Goal: Contribute content

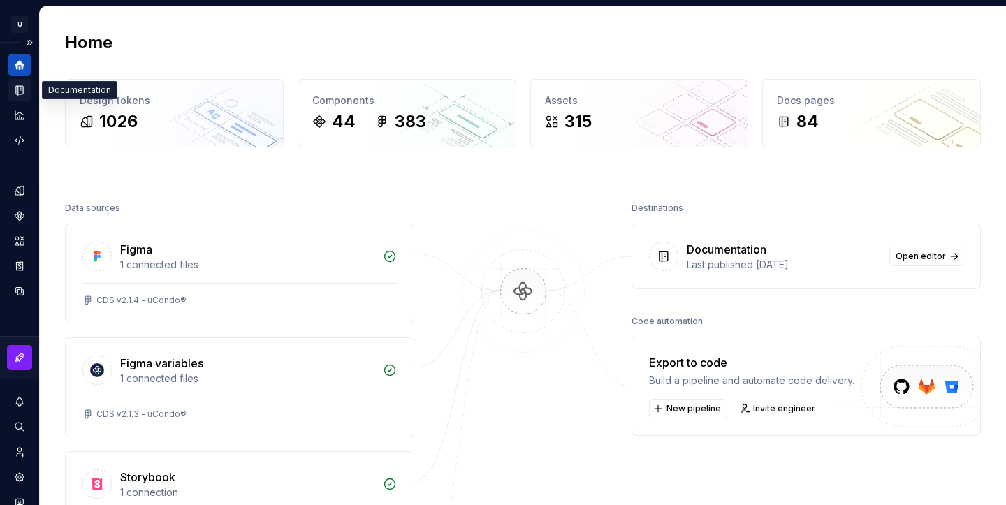
click at [22, 93] on icon "Documentation" at bounding box center [21, 91] width 6 height 8
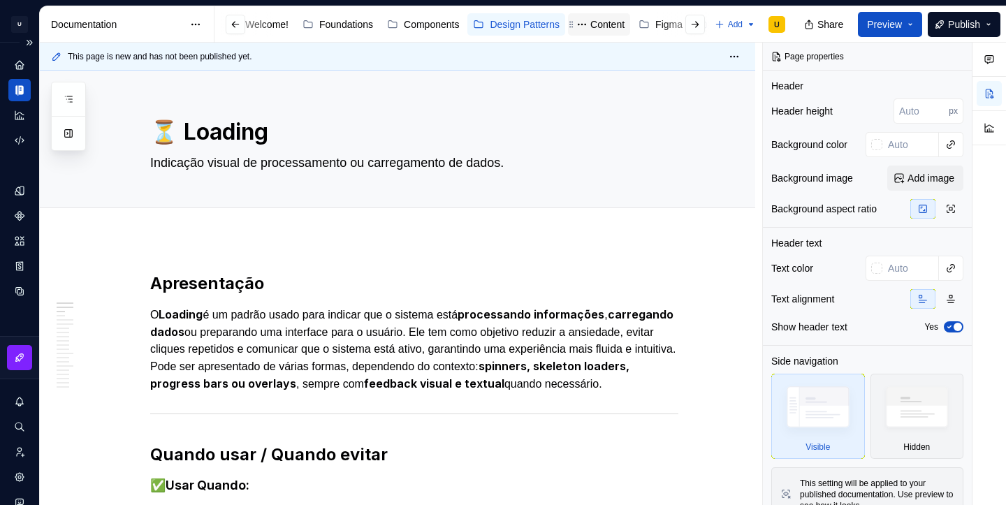
scroll to position [0, 81]
click at [668, 32] on div "Changelog" at bounding box center [672, 24] width 64 height 17
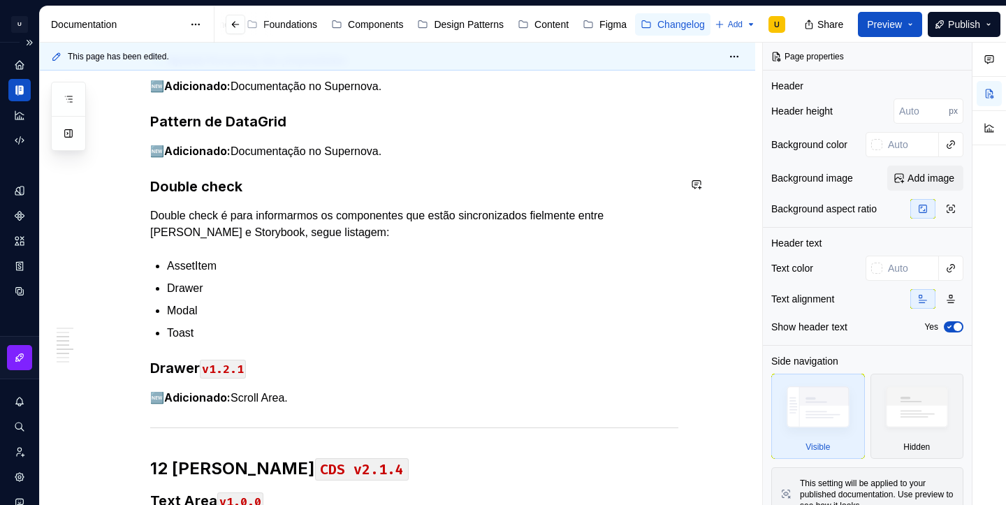
scroll to position [295, 0]
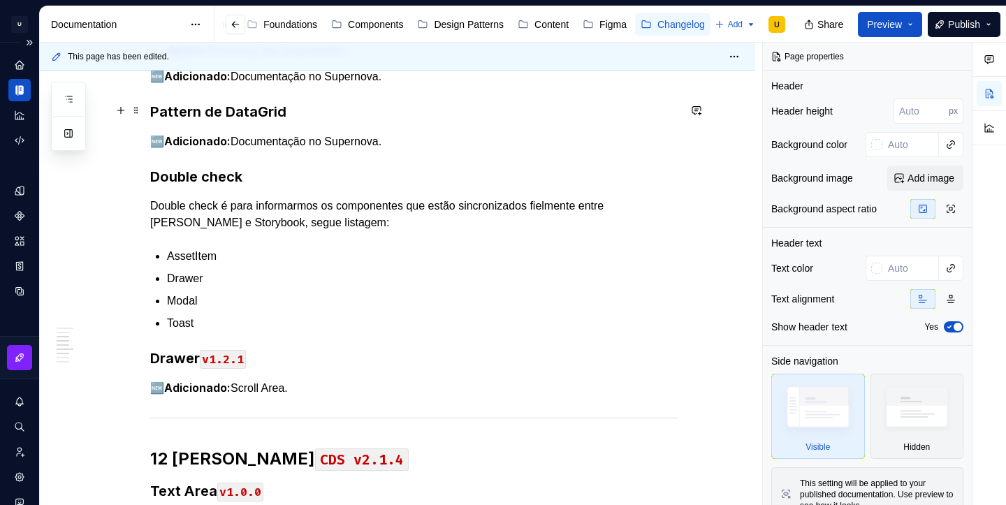
click at [239, 102] on h3 "Pattern de DataGrid" at bounding box center [414, 112] width 528 height 20
type textarea "*"
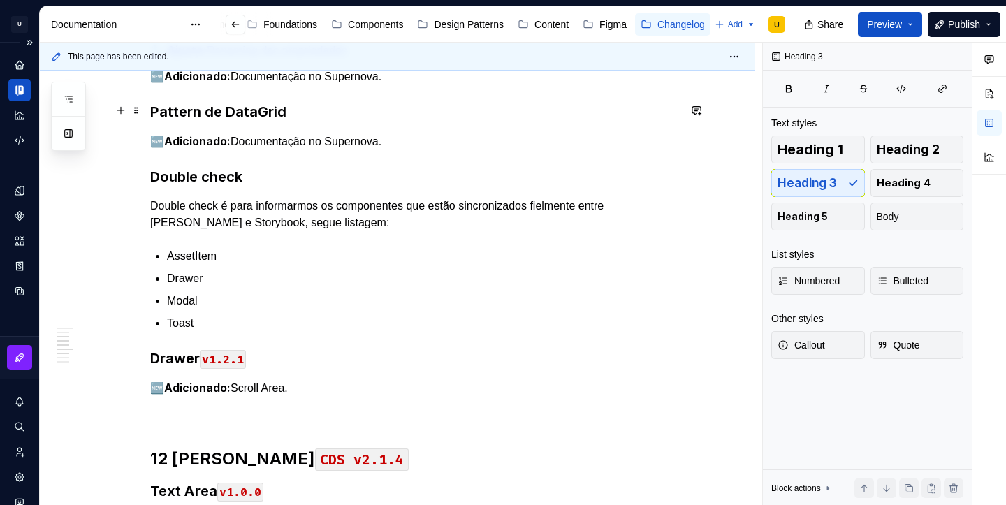
click at [239, 102] on h3 "Pattern de DataGrid" at bounding box center [414, 112] width 528 height 20
click at [392, 141] on p "🆕 Adicionado: Documentação no Supernova." at bounding box center [414, 141] width 528 height 17
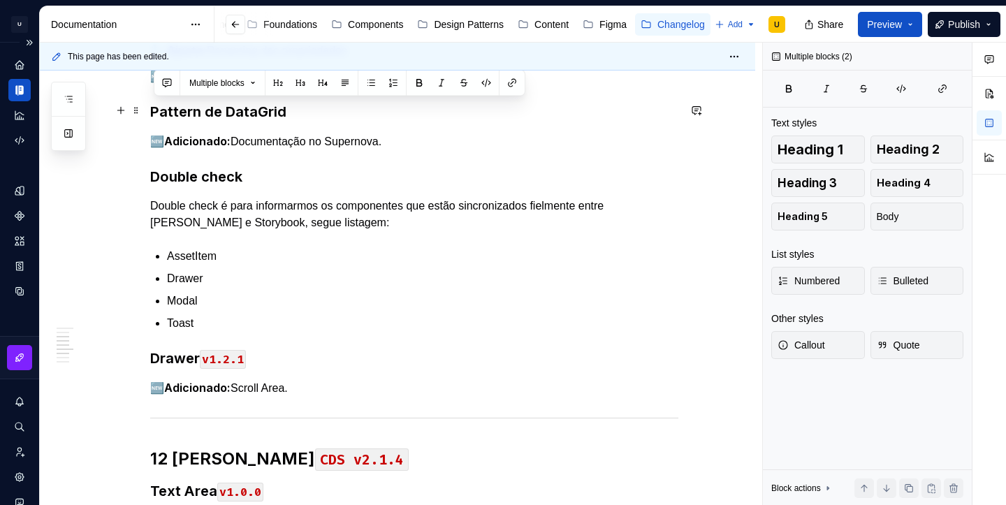
drag, startPoint x: 403, startPoint y: 141, endPoint x: 149, endPoint y: 112, distance: 255.1
copy div "Pattern de DataGrid 🆕 Adicionado: Documentação no Supernova."
click at [423, 144] on p "🆕 Adicionado: Documentação no Supernova." at bounding box center [414, 141] width 528 height 17
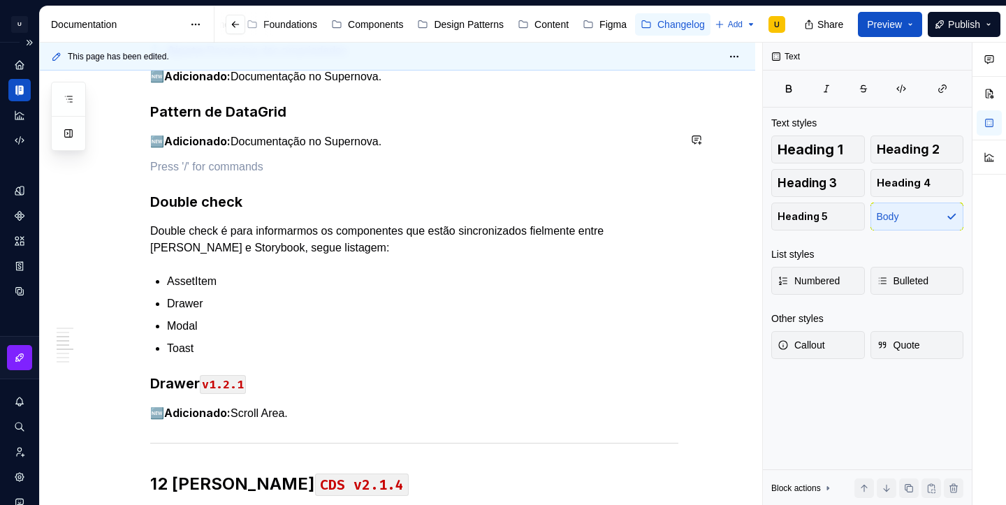
paste div
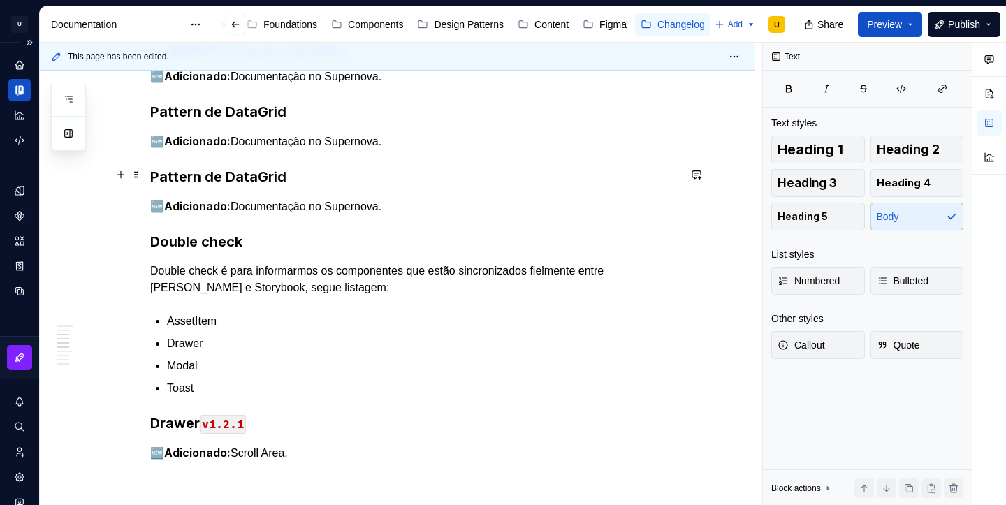
click at [240, 176] on h3 "Pattern de DataGrid" at bounding box center [414, 177] width 528 height 20
click at [253, 240] on h3 "Double check" at bounding box center [414, 242] width 528 height 20
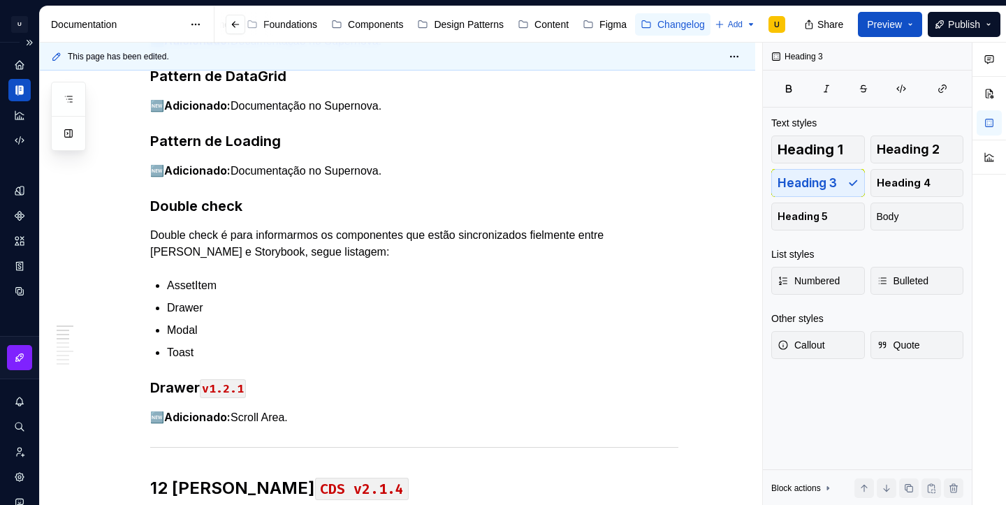
scroll to position [0, 0]
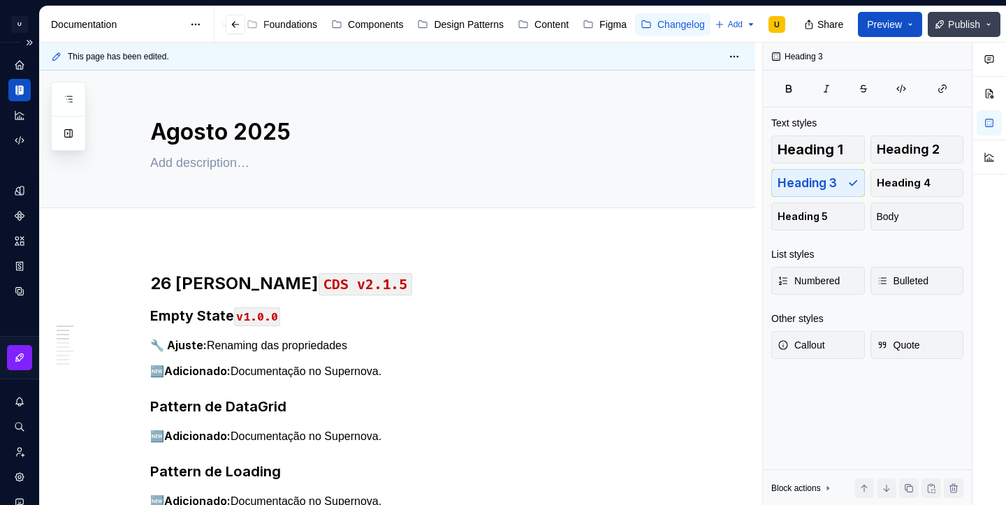
click at [957, 29] on span "Publish" at bounding box center [964, 24] width 32 height 14
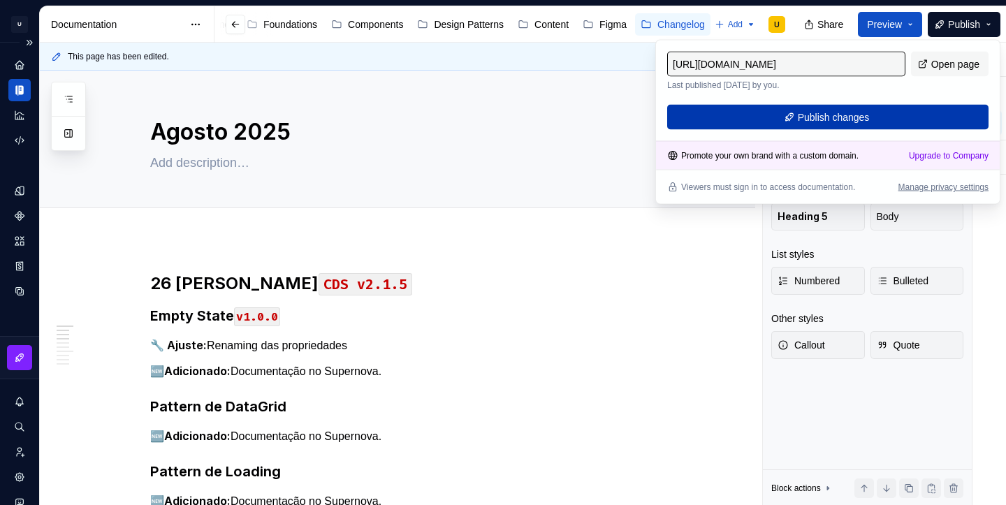
click at [893, 129] on button "Publish changes" at bounding box center [827, 117] width 321 height 25
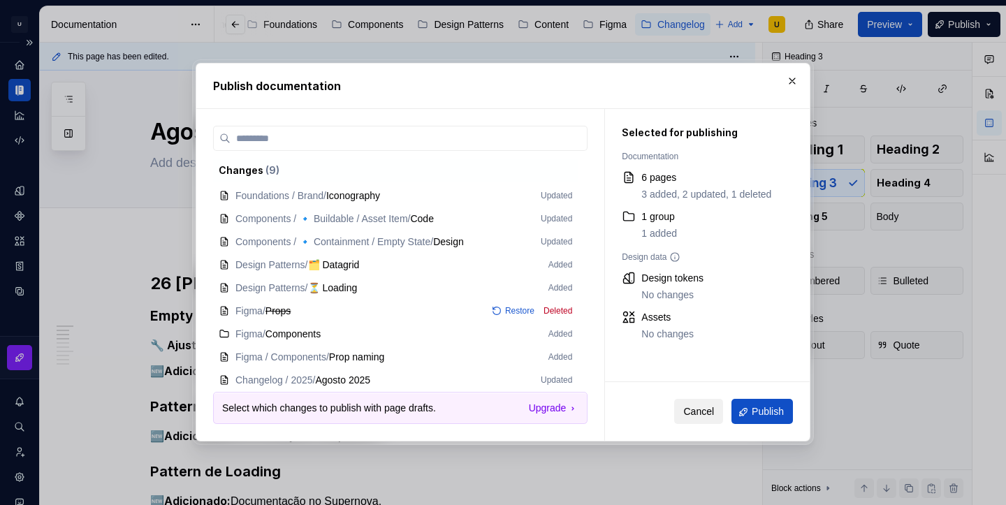
click at [707, 413] on span "Cancel" at bounding box center [698, 412] width 31 height 14
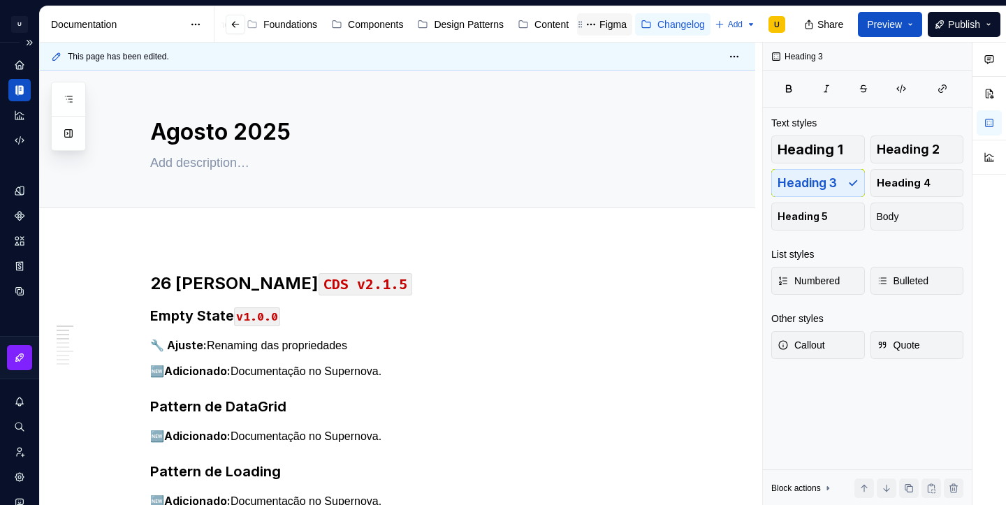
click at [601, 28] on div "Figma" at bounding box center [612, 24] width 27 height 14
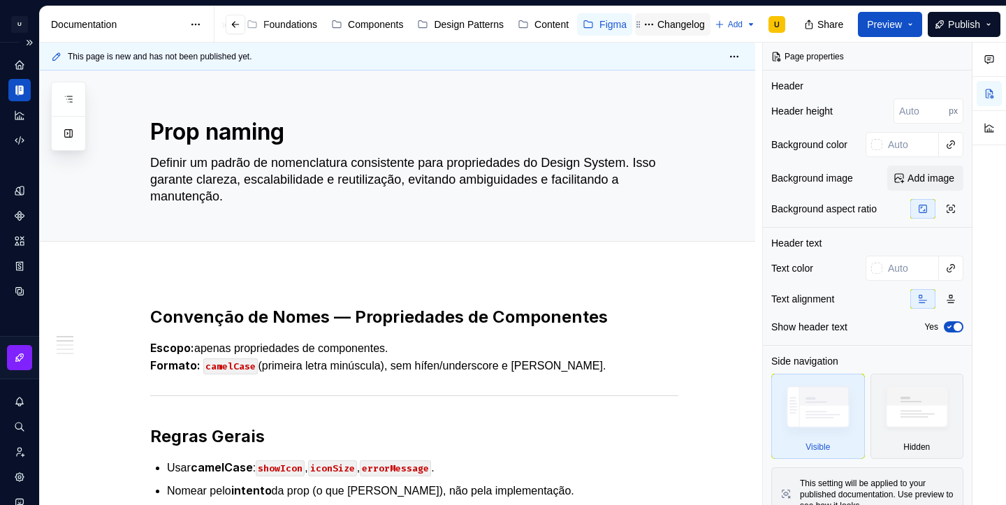
click at [661, 29] on div "Changelog" at bounding box center [680, 24] width 47 height 14
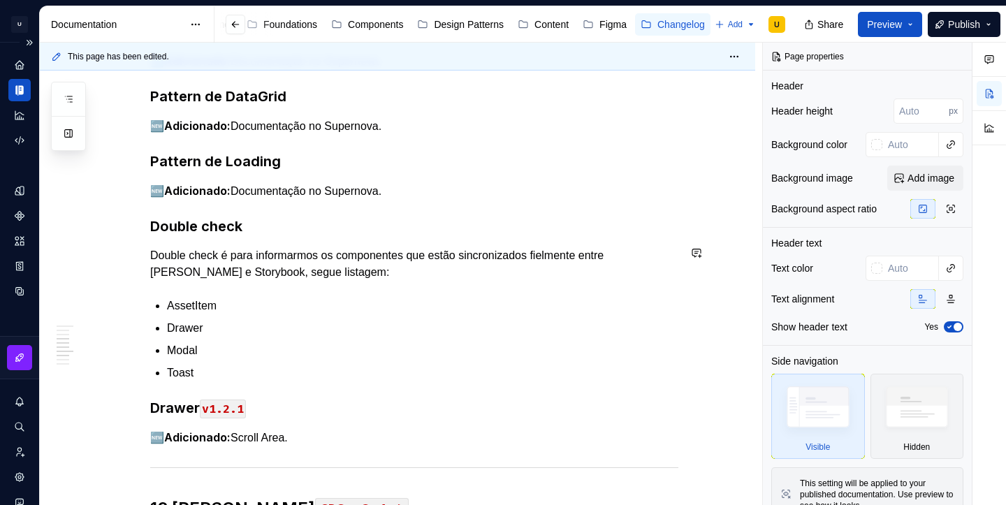
scroll to position [298, 0]
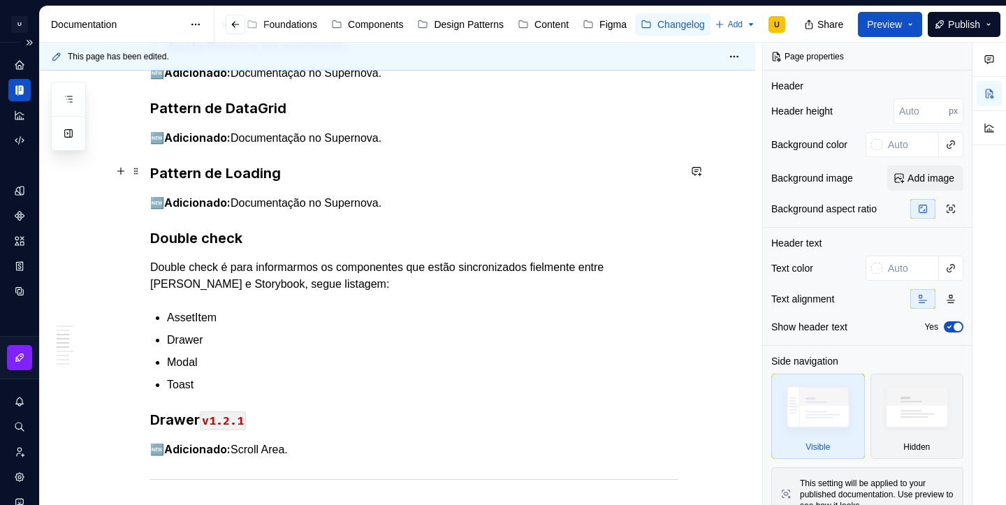
click at [197, 171] on h3 "Pattern de Loading" at bounding box center [414, 173] width 528 height 20
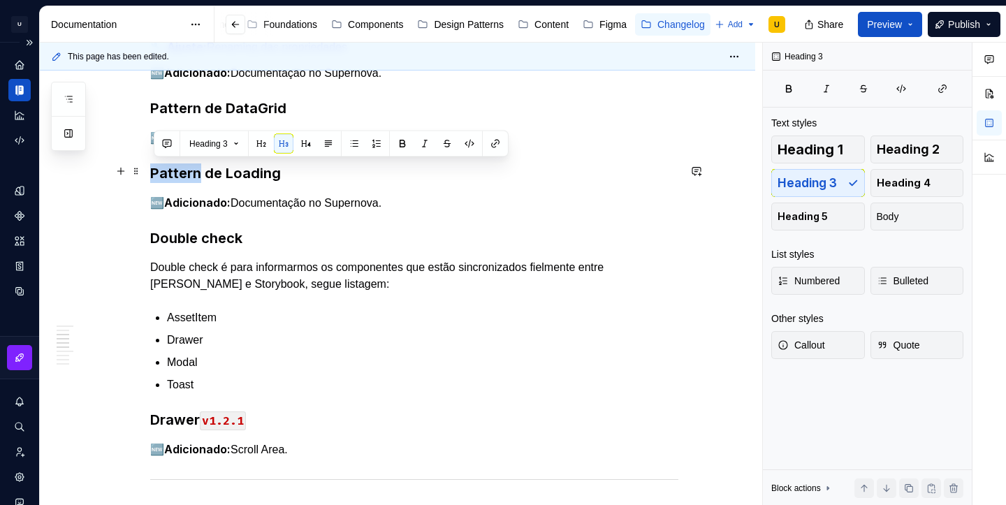
click at [197, 171] on h3 "Pattern de Loading" at bounding box center [414, 173] width 528 height 20
copy h3 "Pattern de Loading"
click at [415, 209] on div "26 [PERSON_NAME] CDS v2.1.5 Empty State v1.0.0 🔧 Ajuste: Renaming das proprieda…" at bounding box center [414, 491] width 528 height 1035
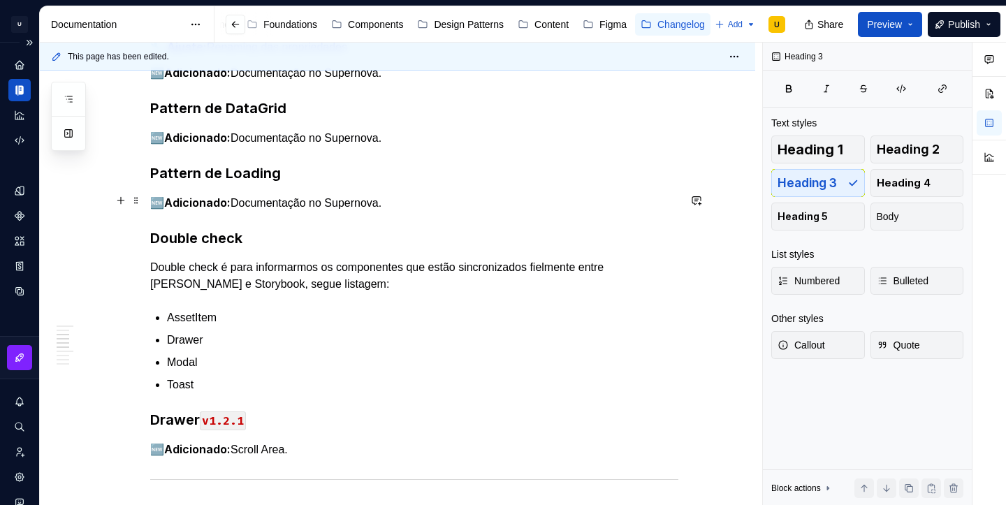
click at [411, 203] on p "🆕 Adicionado: Documentação no Supernova." at bounding box center [414, 202] width 528 height 17
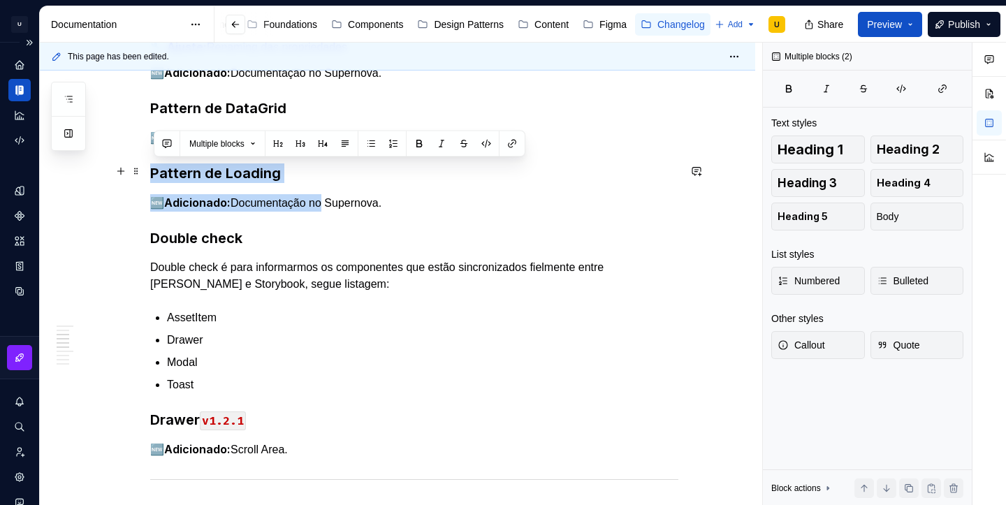
drag, startPoint x: 326, startPoint y: 202, endPoint x: 152, endPoint y: 175, distance: 176.0
copy div "Pattern de Loading 🆕 Adicionado: Documentação n"
click at [418, 196] on p "🆕 Adicionado: Documentação no Supernova." at bounding box center [414, 202] width 528 height 17
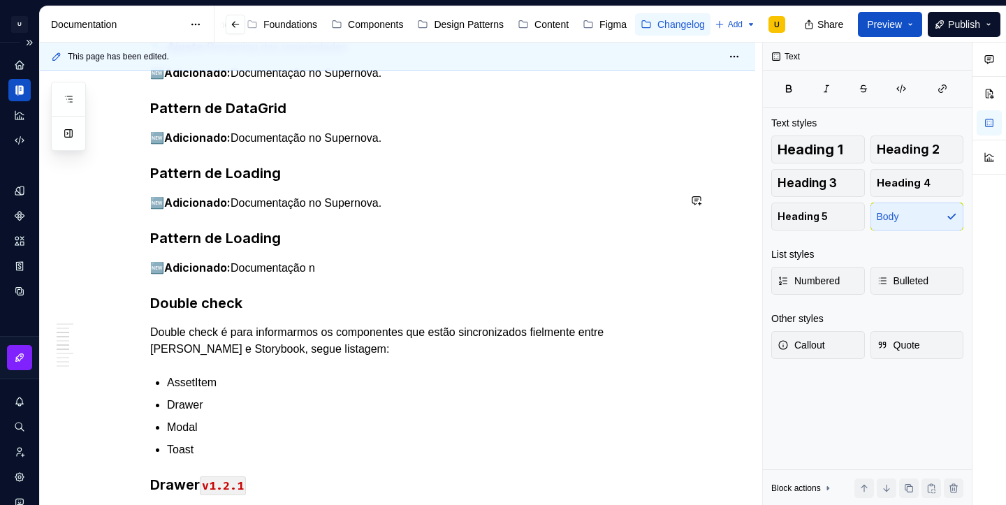
type textarea "*"
click at [216, 237] on h3 "Pattern de Loading" at bounding box center [414, 238] width 528 height 20
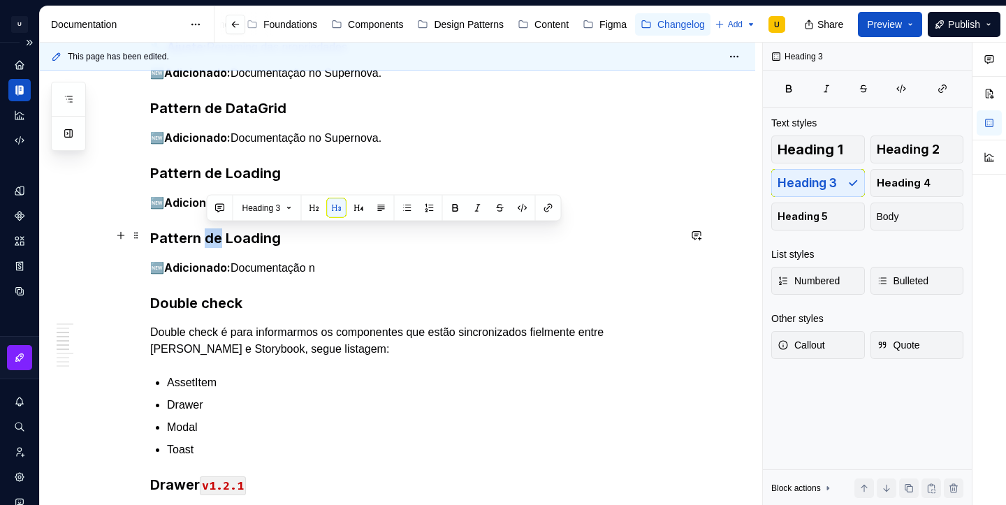
click at [216, 237] on h3 "Pattern de Loading" at bounding box center [414, 238] width 528 height 20
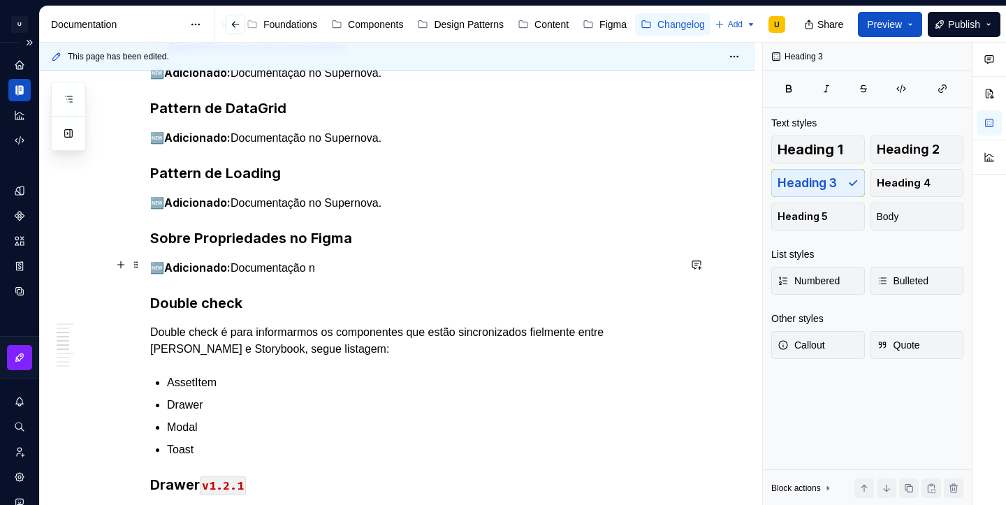
click at [334, 261] on p "🆕 Adicionado: Documentação n" at bounding box center [414, 267] width 528 height 17
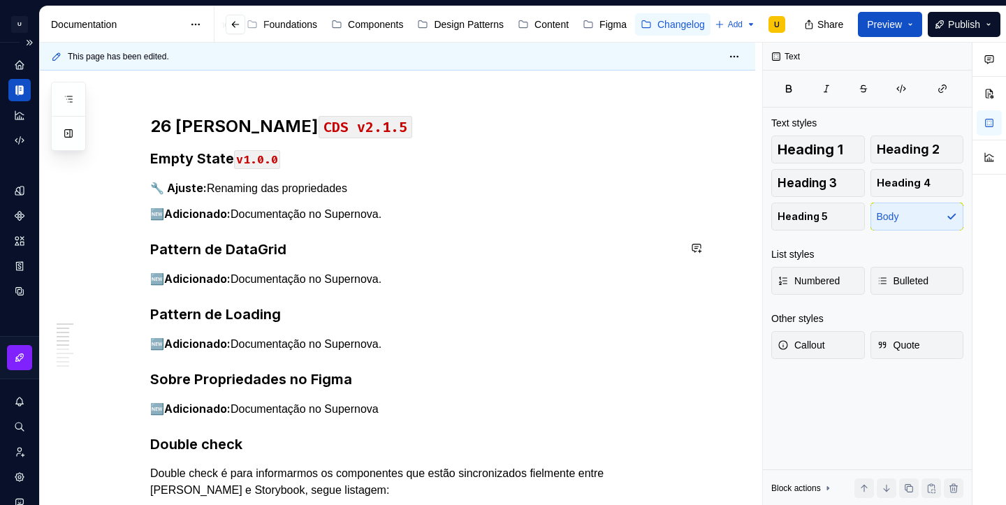
scroll to position [176, 0]
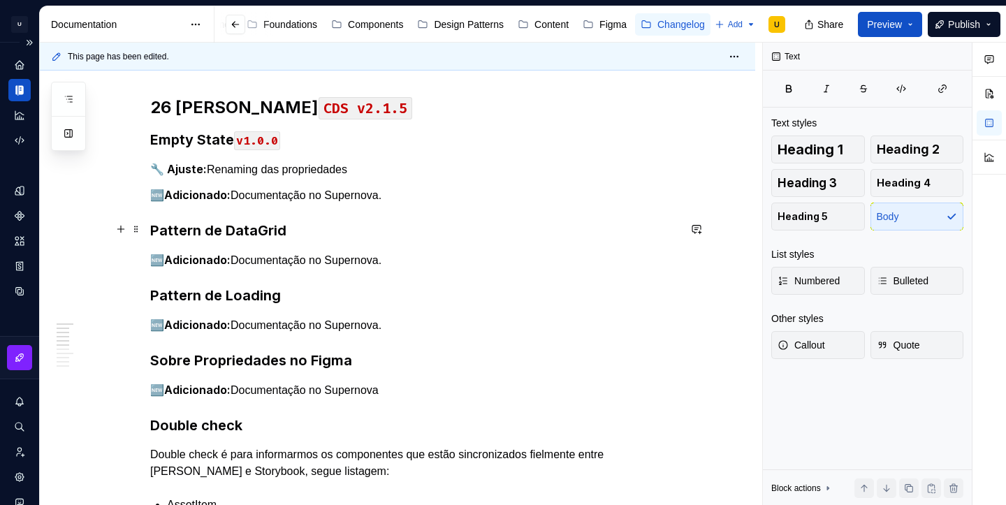
click at [264, 227] on h3 "Pattern de DataGrid" at bounding box center [414, 231] width 528 height 20
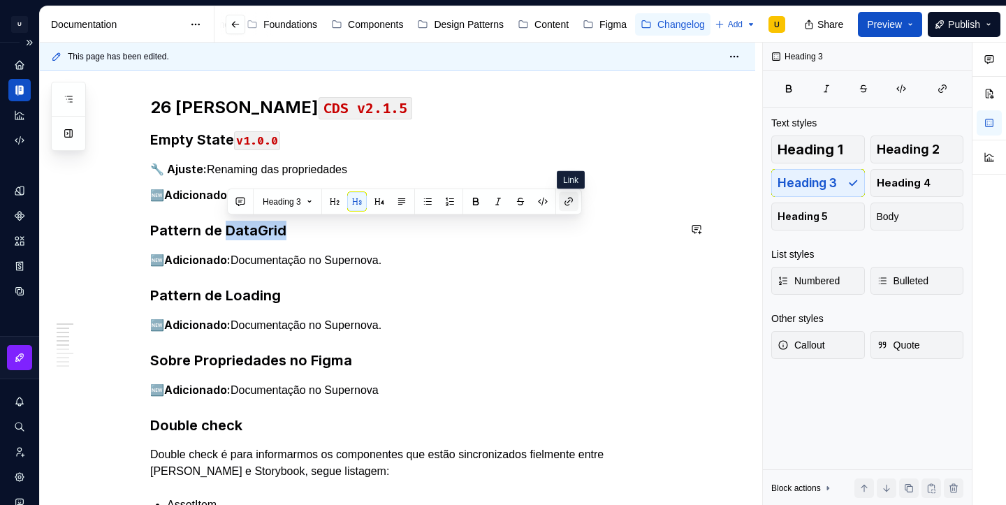
click at [572, 203] on button "button" at bounding box center [569, 202] width 20 height 20
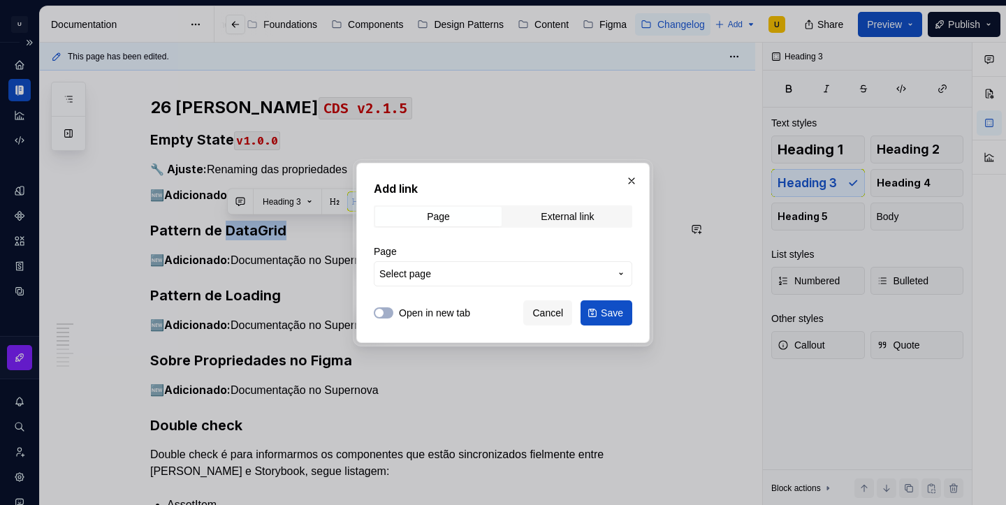
click at [517, 277] on span "Select page" at bounding box center [494, 274] width 230 height 14
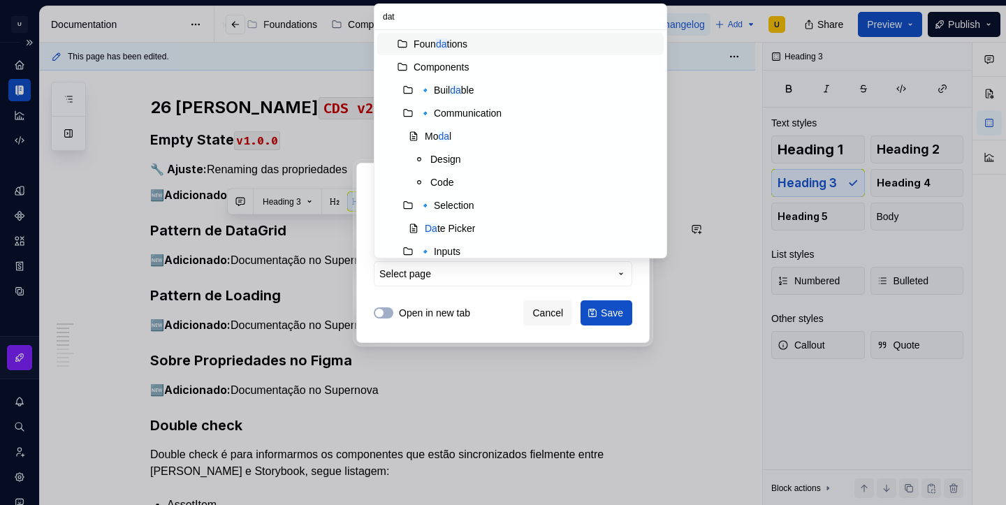
type input "data"
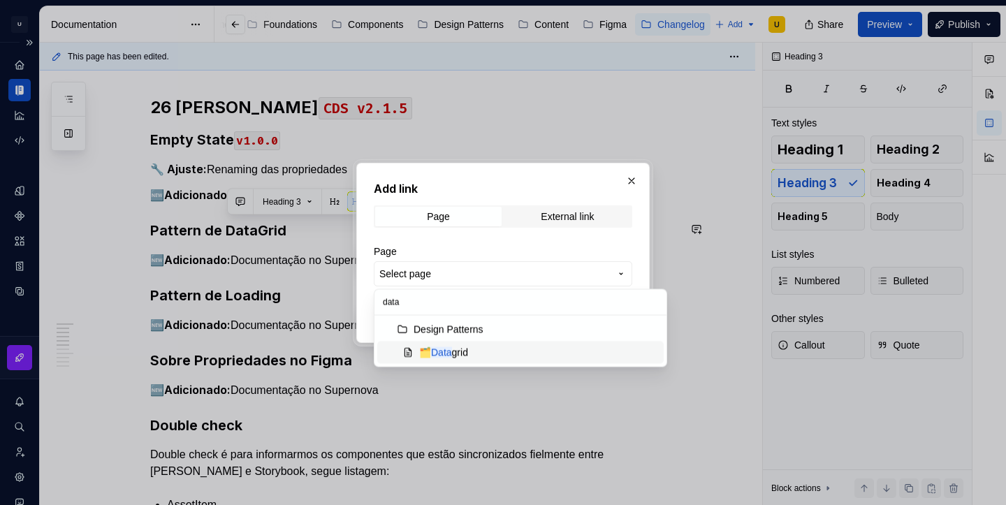
click at [464, 349] on div "🗂️ Data grid" at bounding box center [443, 353] width 49 height 14
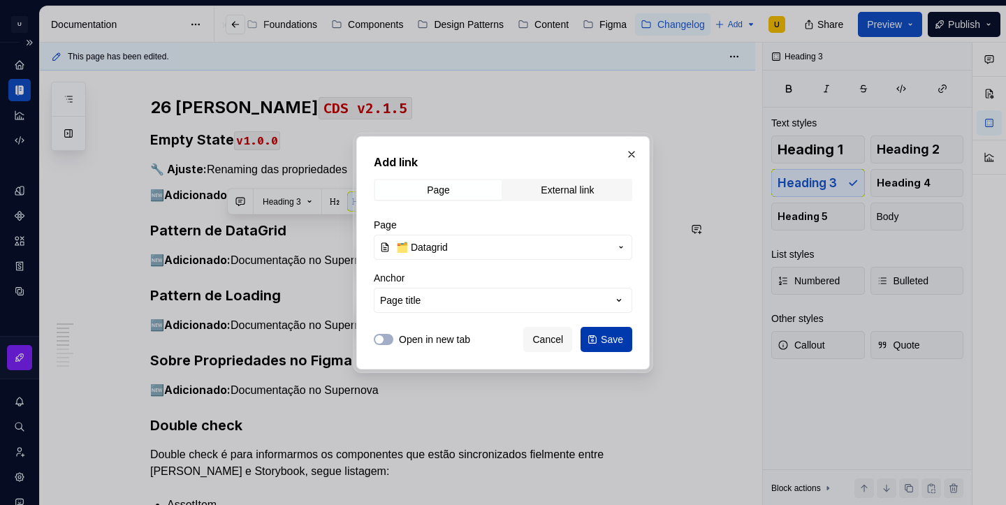
click at [594, 342] on button "Save" at bounding box center [606, 339] width 52 height 25
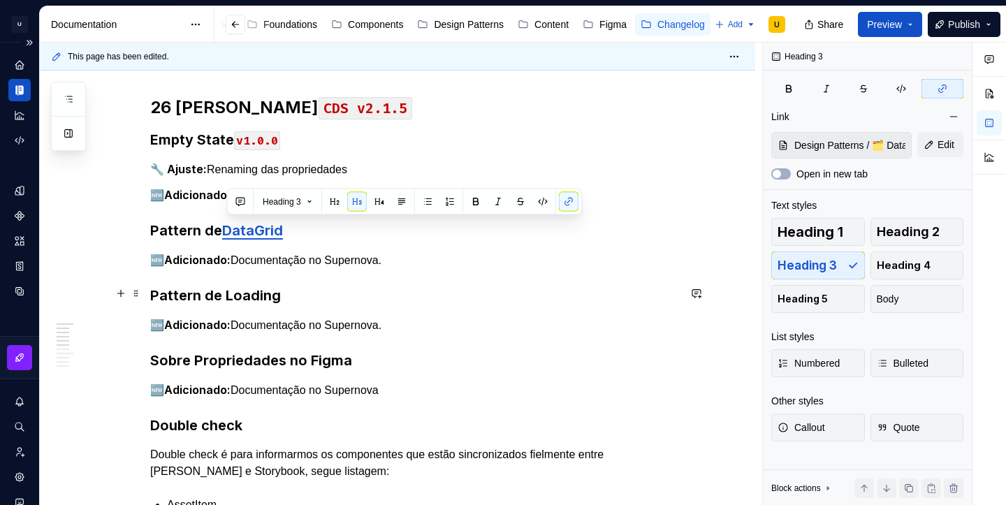
click at [255, 294] on h3 "Pattern de Loading" at bounding box center [414, 296] width 528 height 20
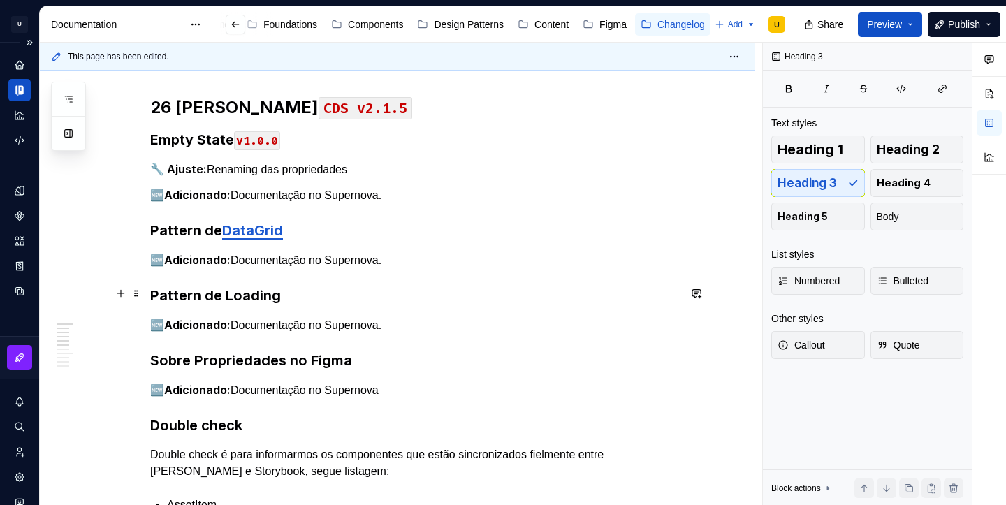
click at [255, 294] on h3 "Pattern de Loading" at bounding box center [414, 296] width 528 height 20
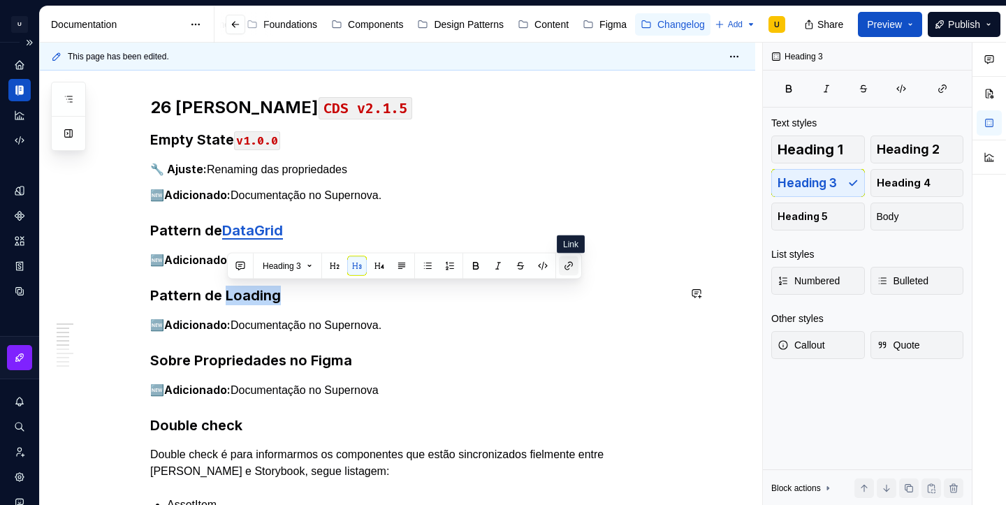
click at [573, 268] on button "button" at bounding box center [569, 266] width 20 height 20
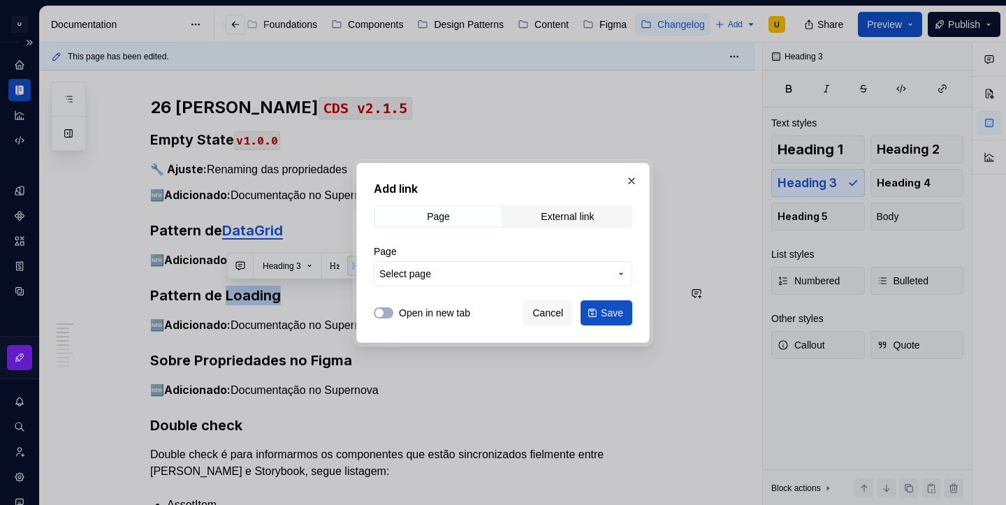
click at [546, 270] on span "Select page" at bounding box center [494, 274] width 230 height 14
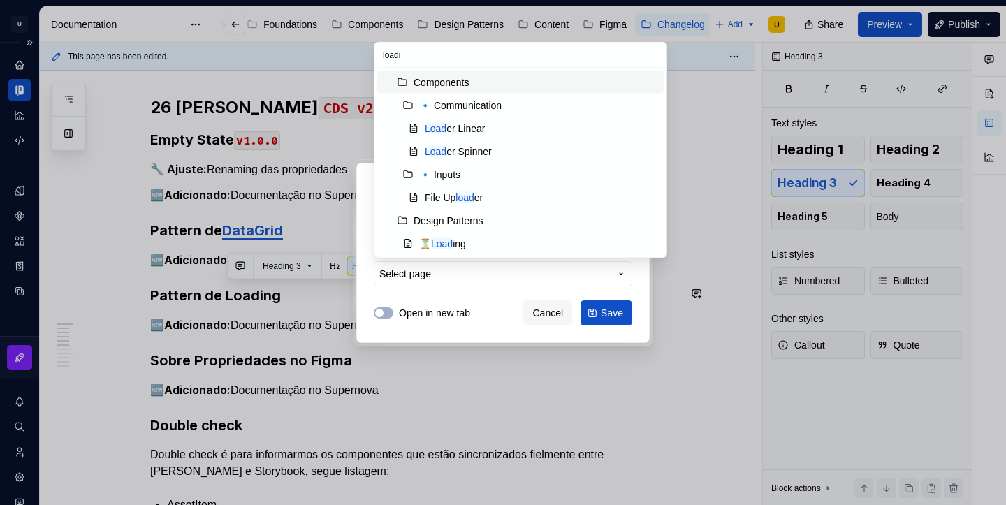
type input "loadin"
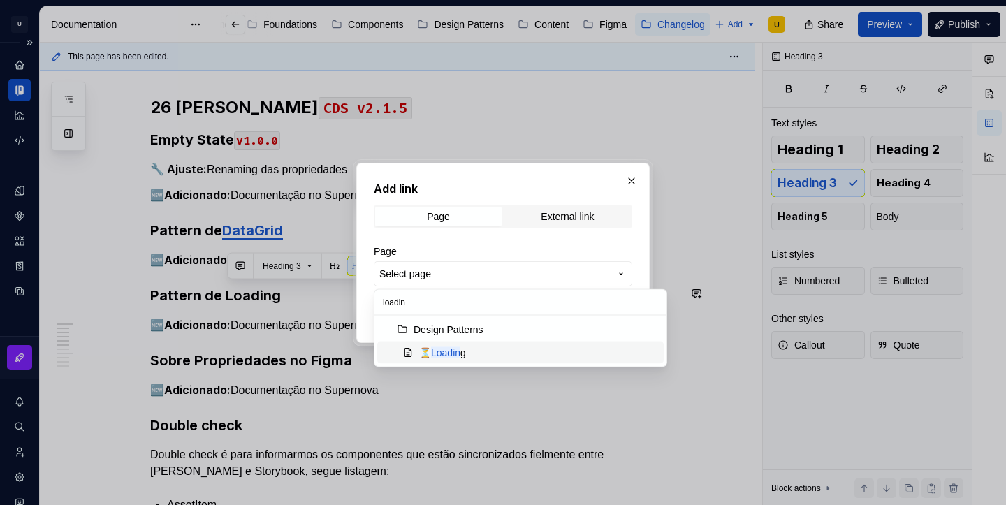
click at [478, 356] on div "⏳ Loadin g" at bounding box center [538, 353] width 239 height 14
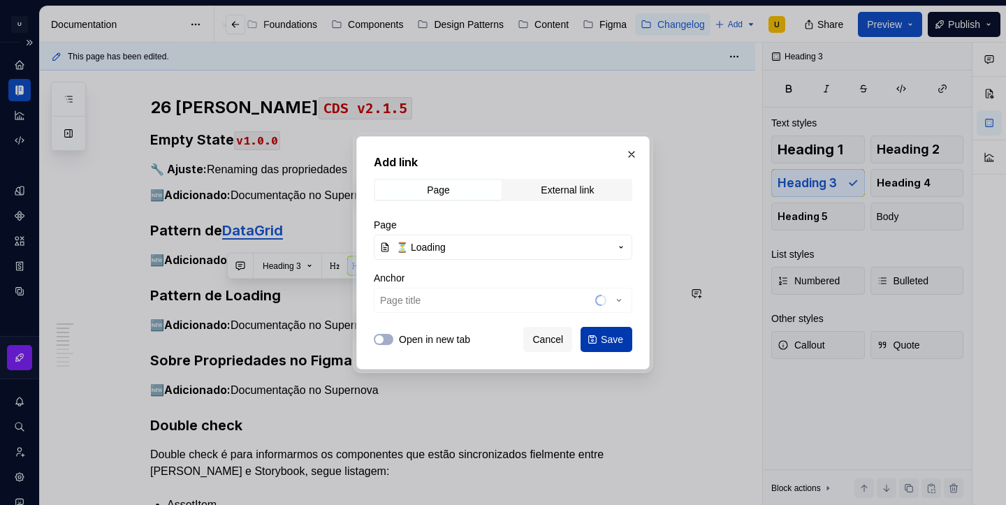
click at [605, 337] on span "Save" at bounding box center [612, 339] width 22 height 14
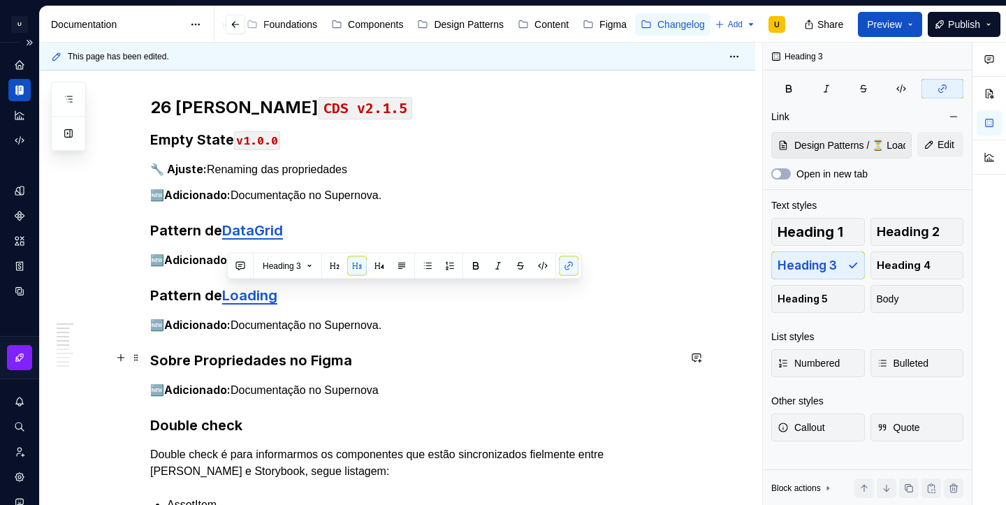
click at [332, 358] on h3 "Sobre Propriedades no Figma" at bounding box center [414, 361] width 528 height 20
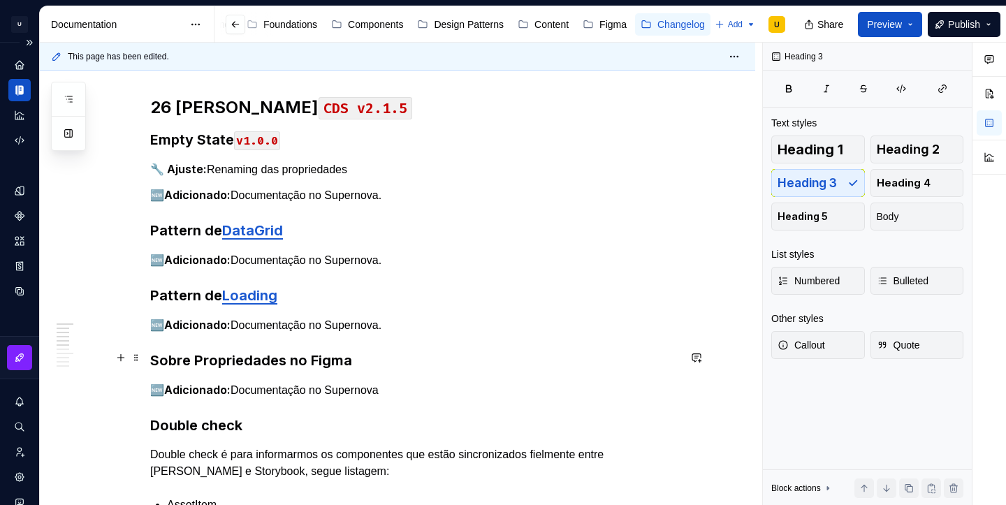
click at [332, 358] on h3 "Sobre Propriedades no Figma" at bounding box center [414, 361] width 528 height 20
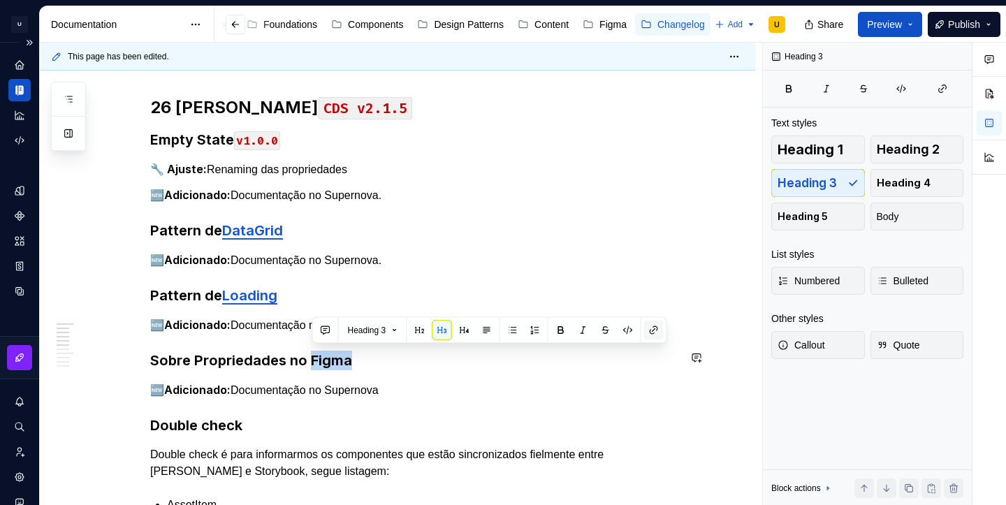
click at [652, 332] on button "button" at bounding box center [653, 331] width 20 height 20
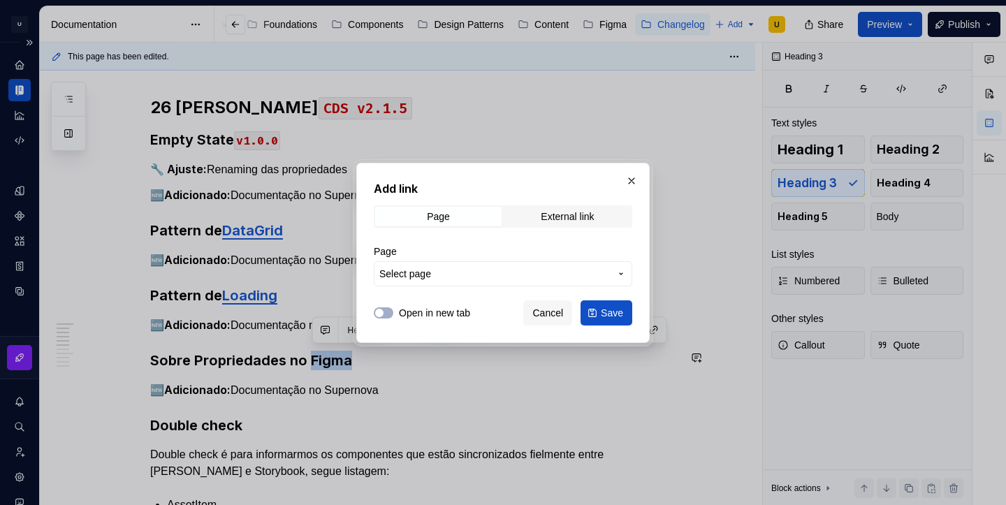
click at [483, 280] on span "Select page" at bounding box center [494, 274] width 230 height 14
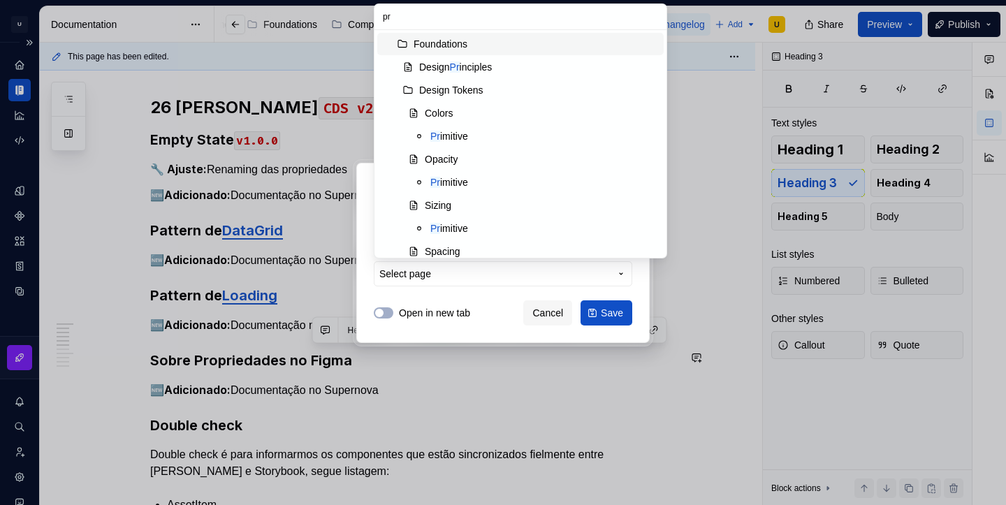
type input "pro"
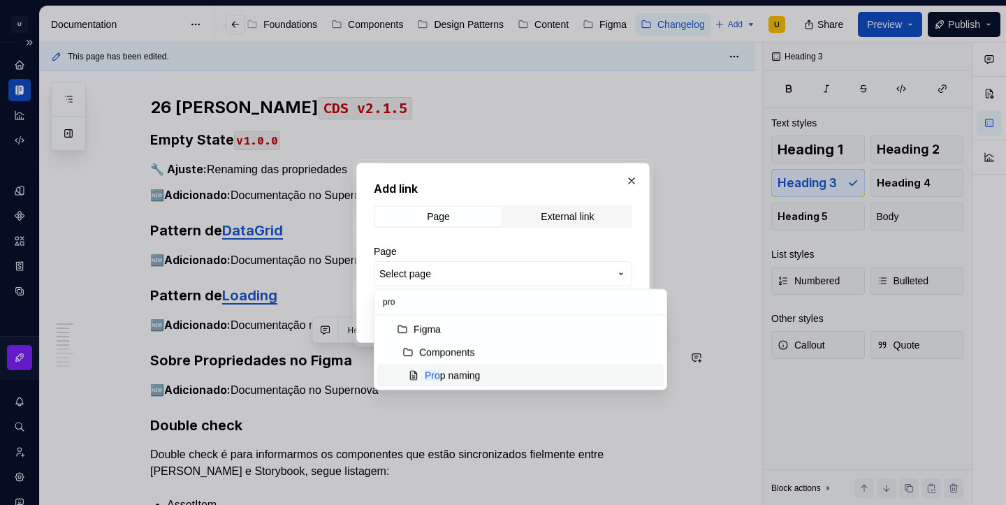
click at [487, 371] on div "Pro p naming" at bounding box center [541, 376] width 233 height 14
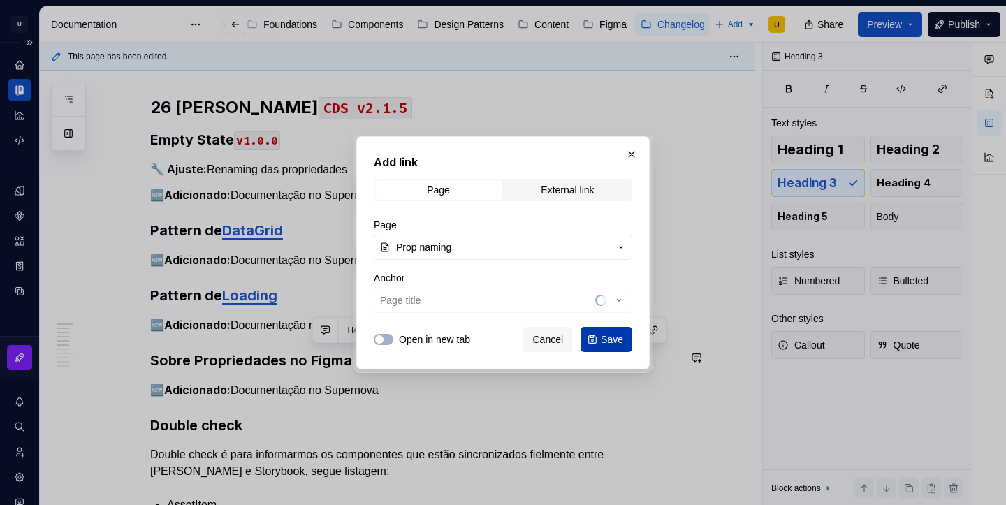
click at [608, 344] on span "Save" at bounding box center [612, 339] width 22 height 14
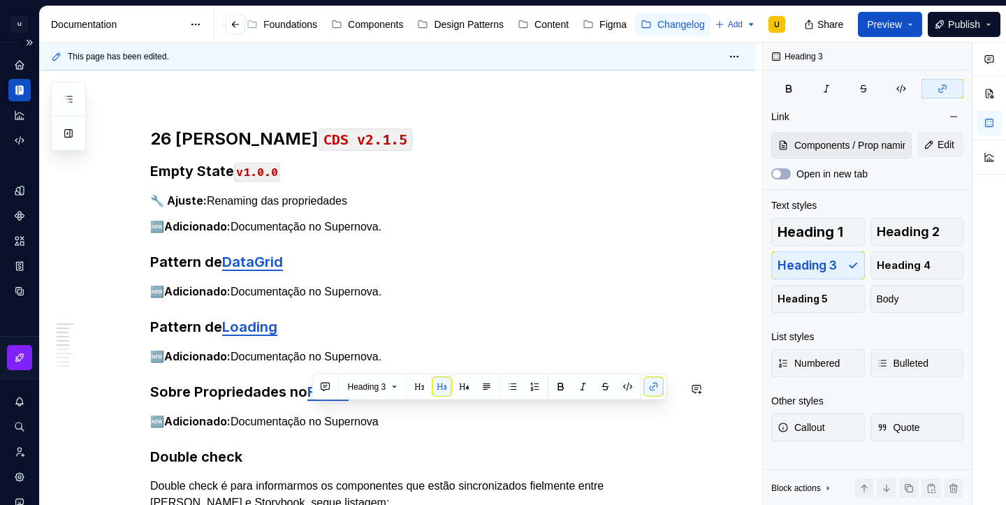
scroll to position [110, 0]
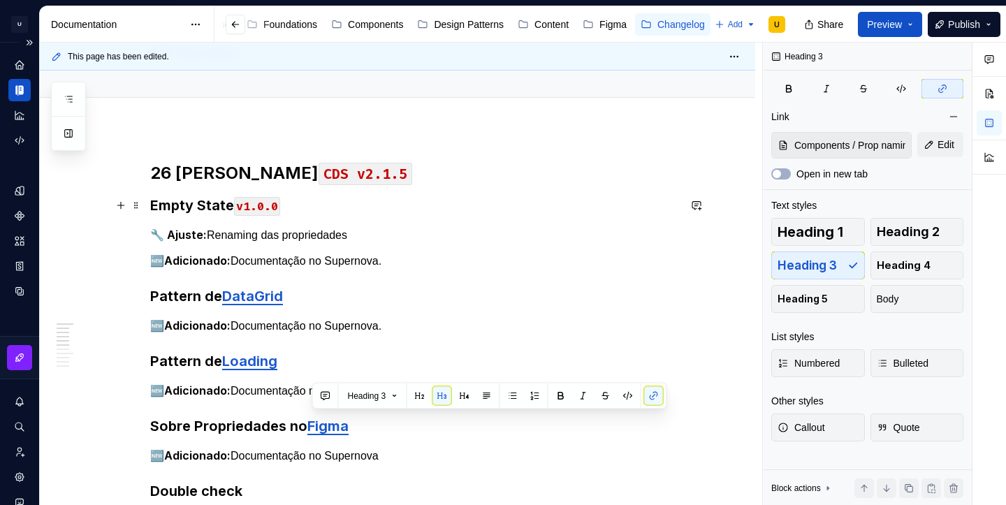
click at [210, 199] on h3 "Empty State v1.0.0" at bounding box center [414, 206] width 528 height 20
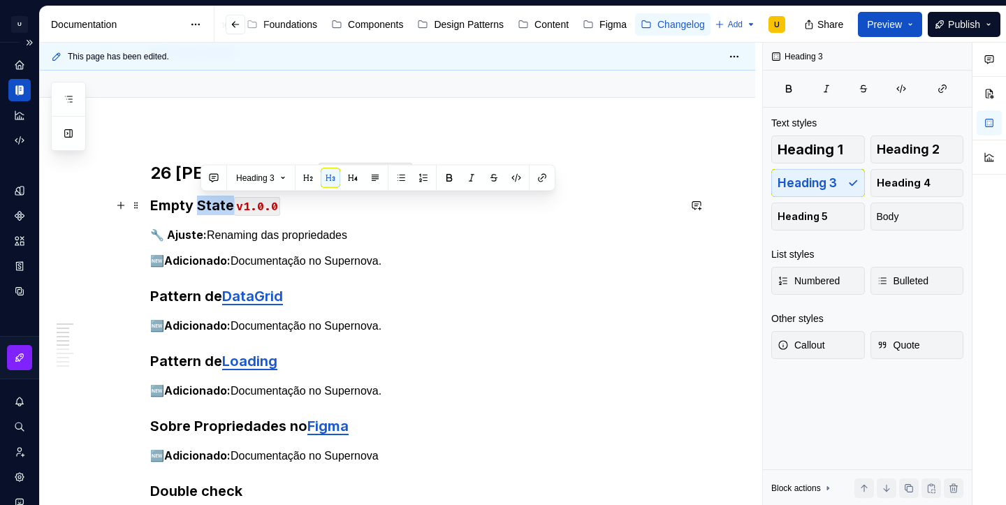
click at [210, 199] on h3 "Empty State v1.0.0" at bounding box center [414, 206] width 528 height 20
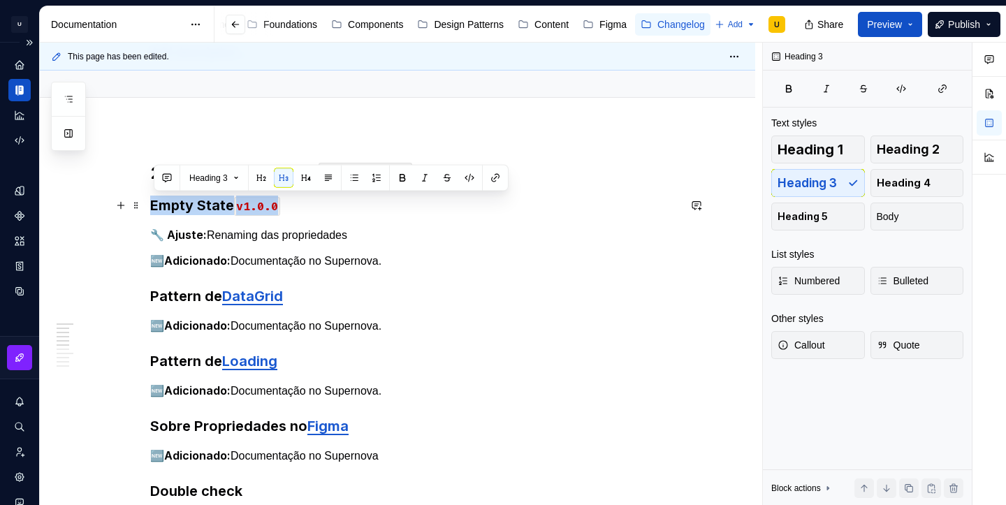
click at [210, 199] on h3 "Empty State v1.0.0" at bounding box center [414, 206] width 528 height 20
drag, startPoint x: 235, startPoint y: 204, endPoint x: 153, endPoint y: 210, distance: 81.9
click at [499, 173] on button "button" at bounding box center [495, 178] width 20 height 20
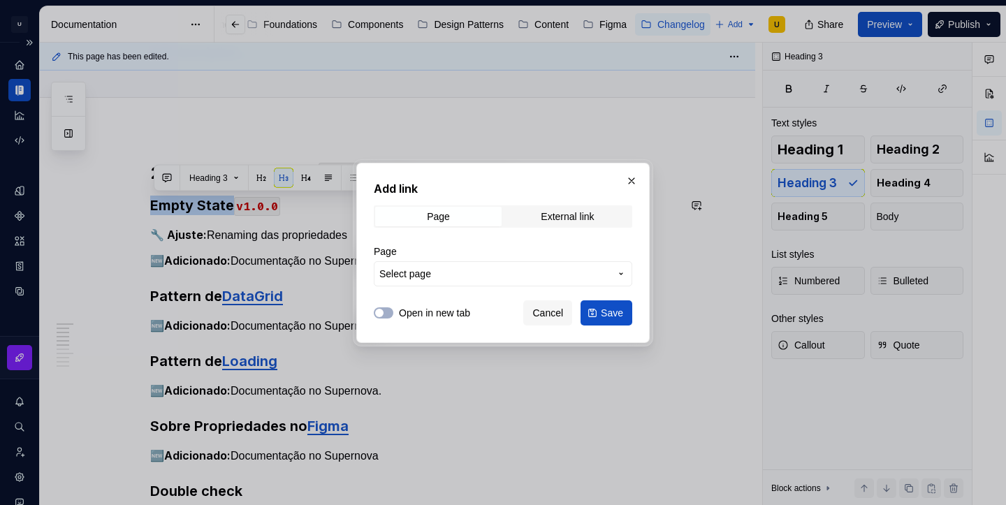
click at [487, 279] on span "Select page" at bounding box center [494, 274] width 230 height 14
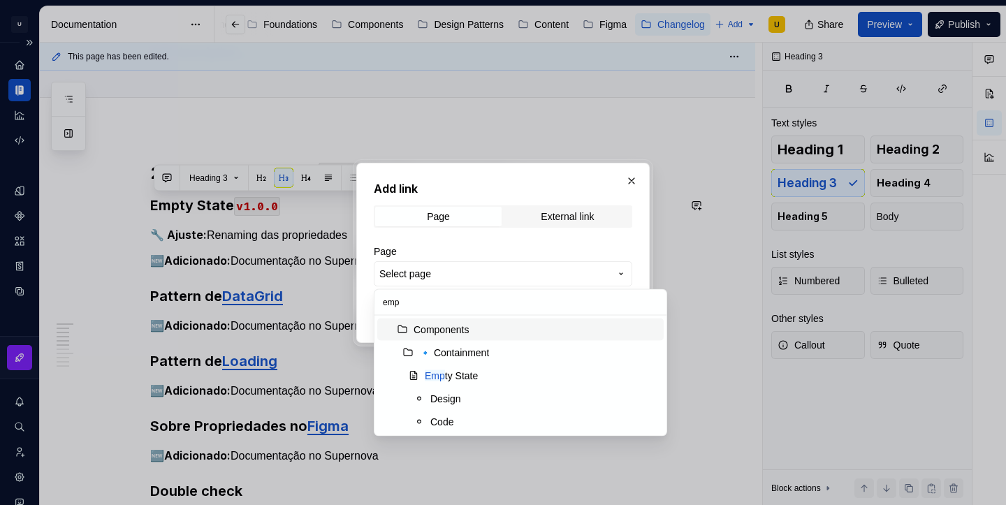
type input "empt"
click at [482, 374] on div "Empt y State" at bounding box center [541, 376] width 233 height 14
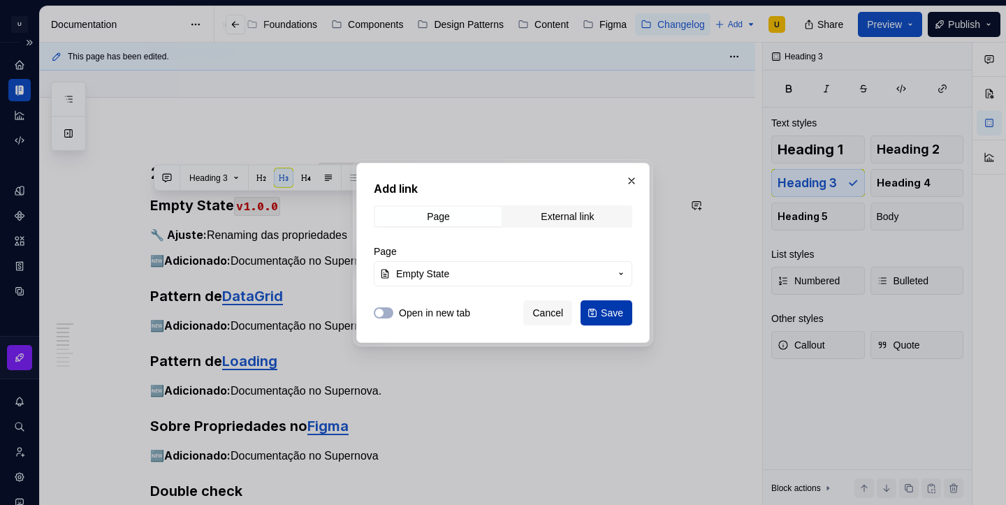
click at [613, 318] on span "Save" at bounding box center [612, 313] width 22 height 14
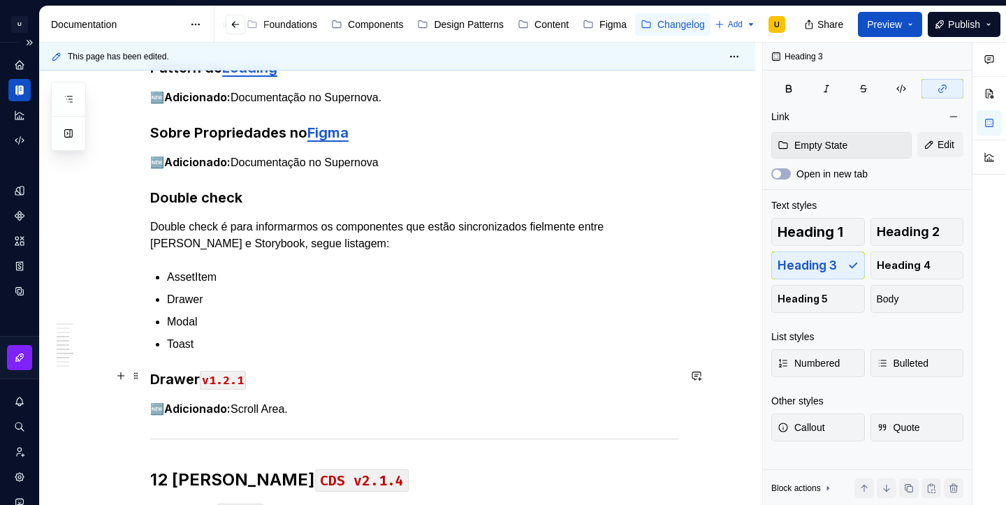
scroll to position [406, 0]
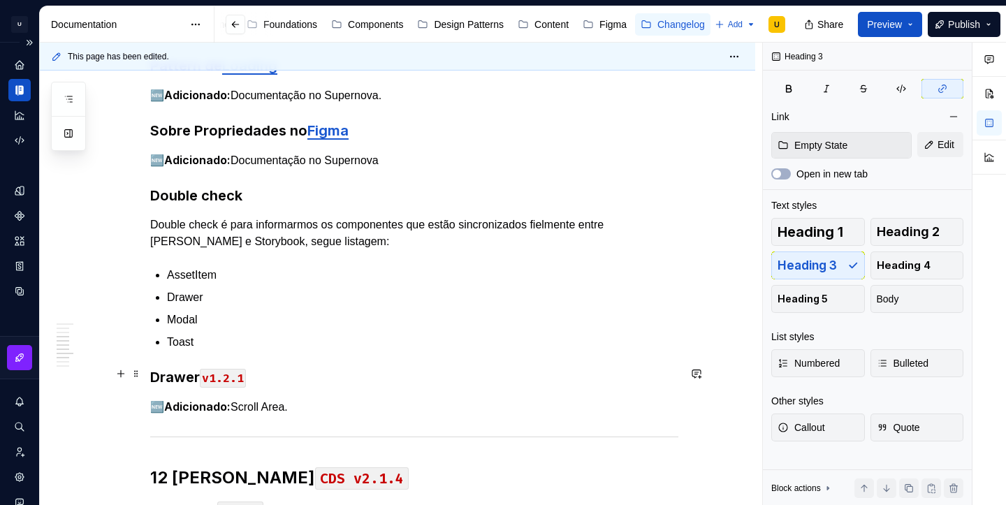
click at [186, 376] on h3 "Drawer v1.2.1" at bounding box center [414, 377] width 528 height 20
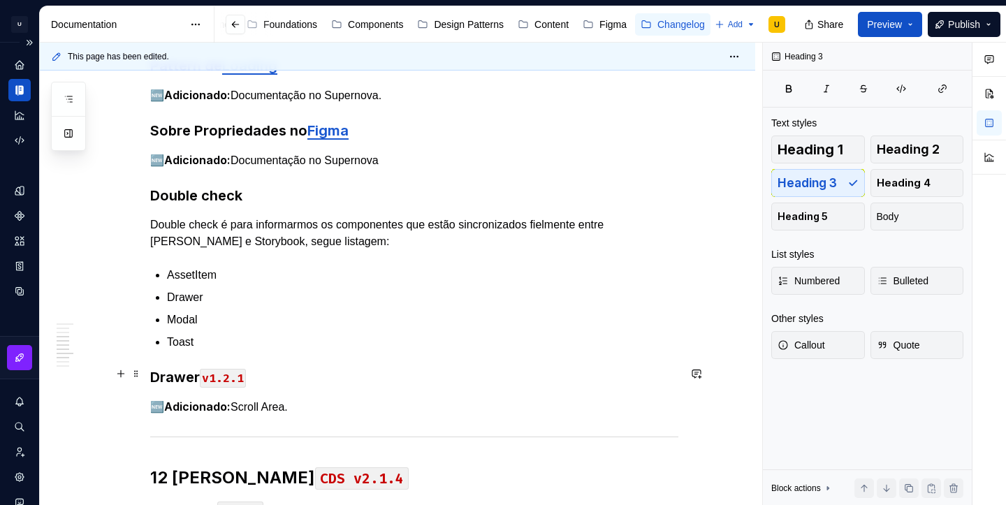
click at [186, 376] on h3 "Drawer v1.2.1" at bounding box center [414, 377] width 528 height 20
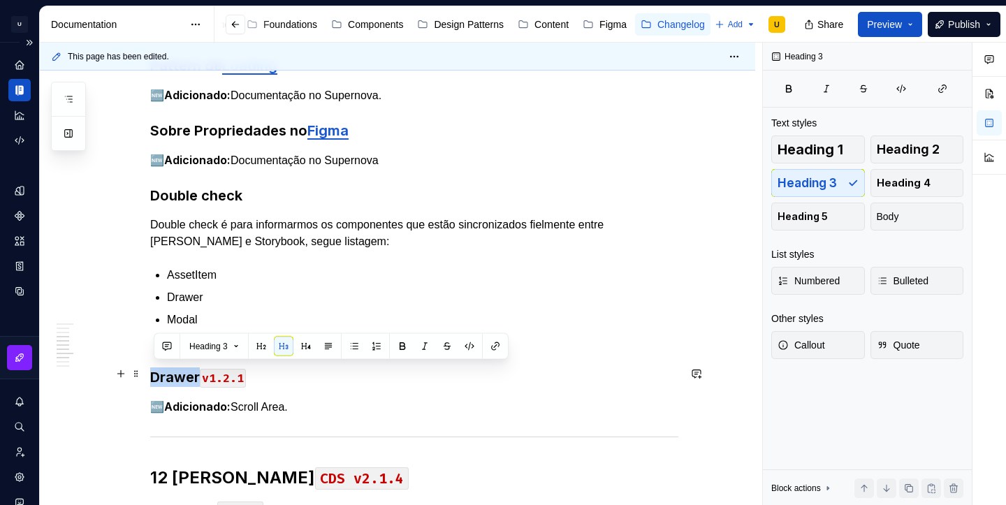
click at [467, 380] on h3 "Drawer v1.2.1" at bounding box center [414, 377] width 528 height 20
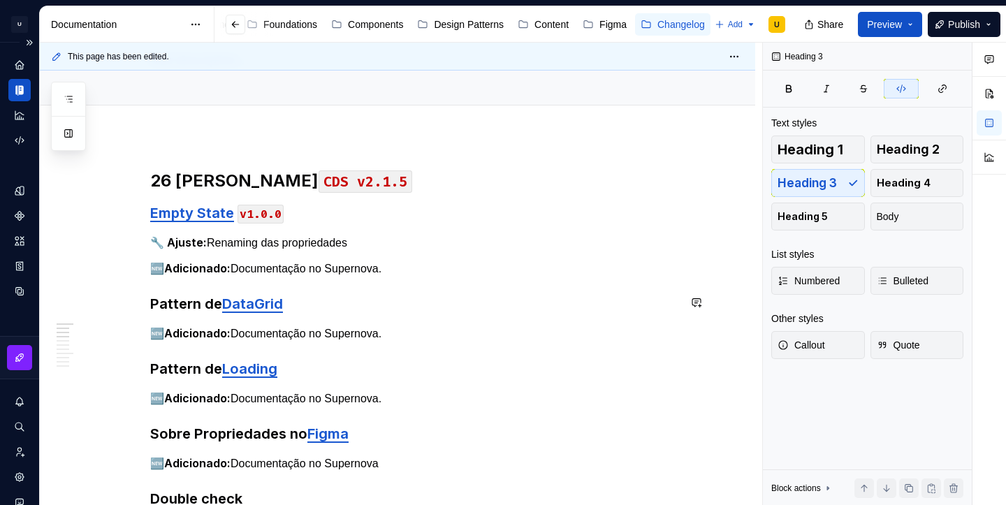
scroll to position [0, 0]
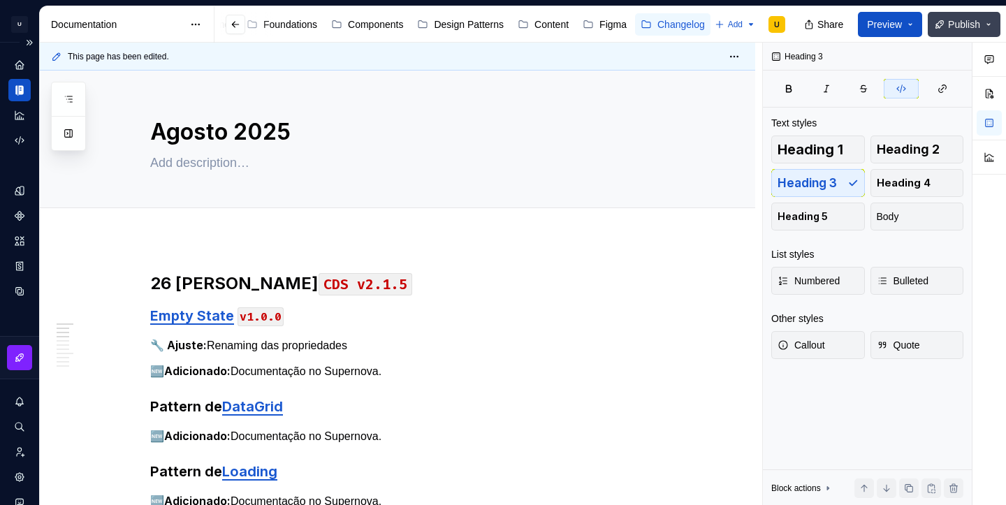
click at [983, 31] on button "Publish" at bounding box center [963, 24] width 73 height 25
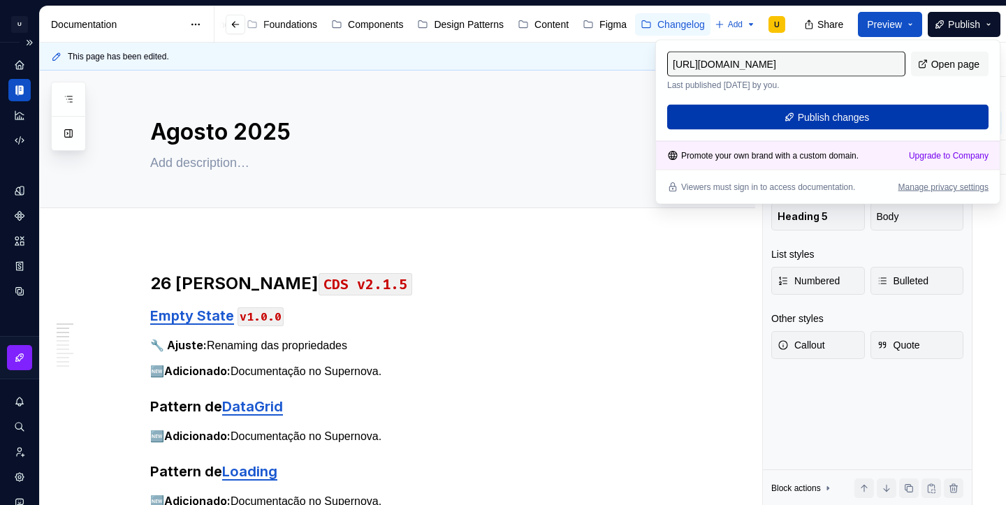
click at [852, 117] on span "Publish changes" at bounding box center [834, 117] width 72 height 14
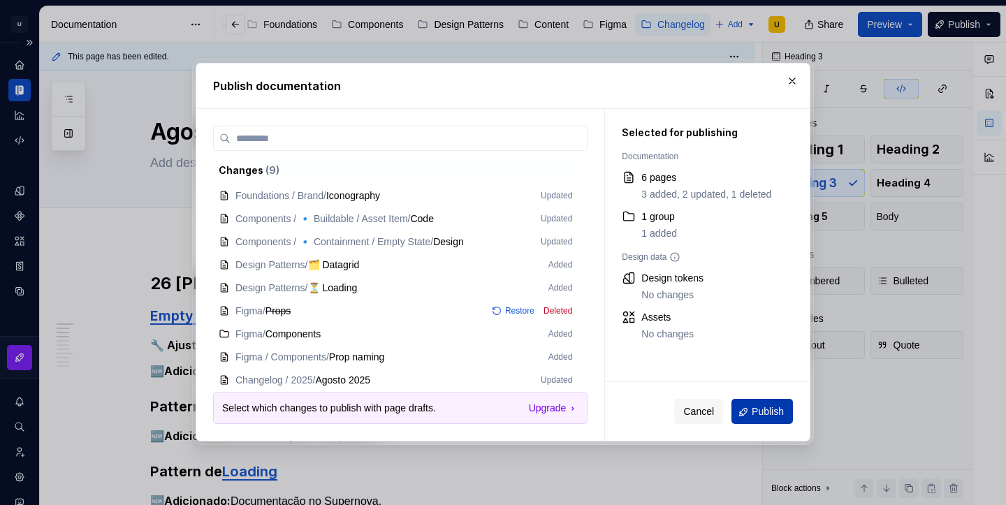
click at [756, 412] on span "Publish" at bounding box center [767, 412] width 32 height 14
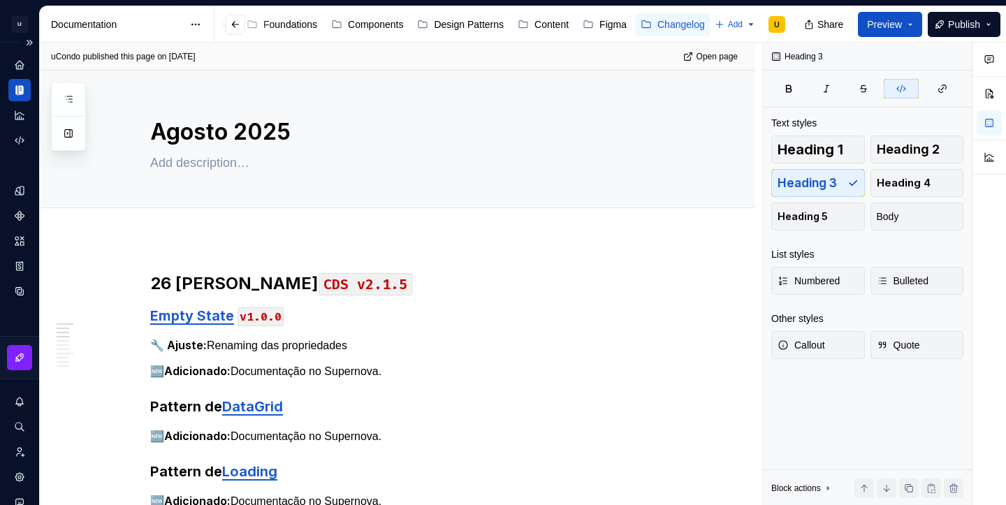
type textarea "*"
